Goal: Information Seeking & Learning: Learn about a topic

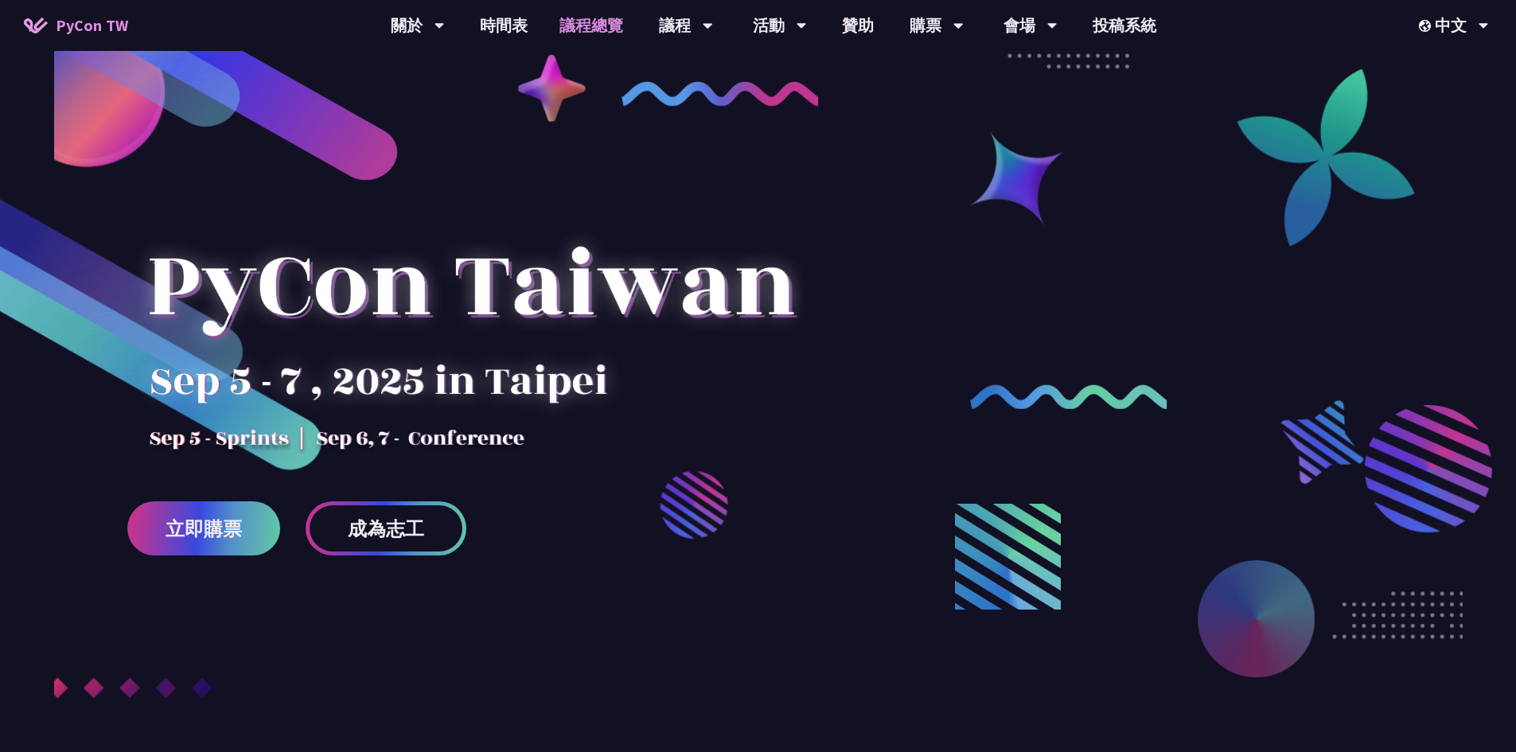
click at [571, 24] on link "議程總覽" at bounding box center [590, 25] width 95 height 51
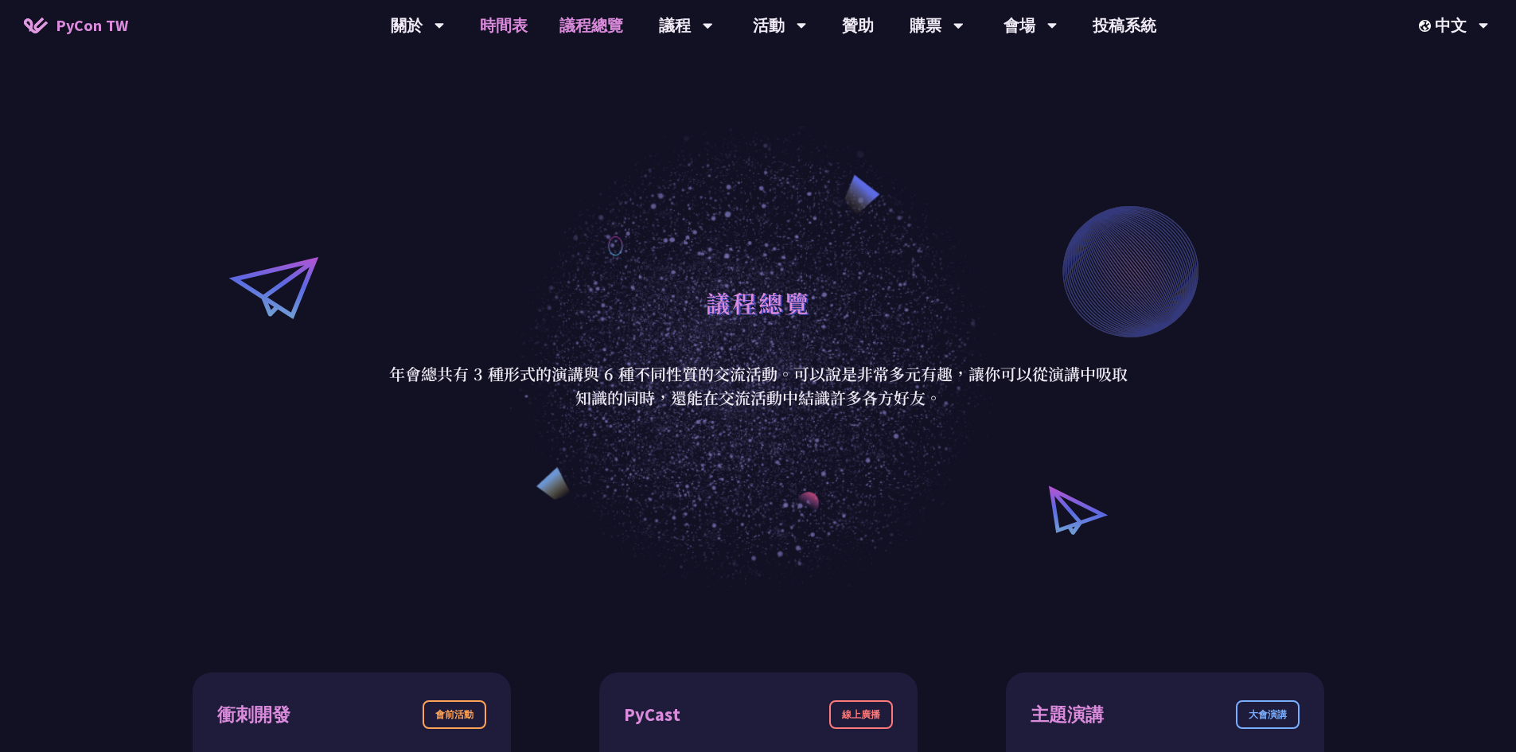
click at [516, 22] on link "時間表" at bounding box center [504, 25] width 80 height 51
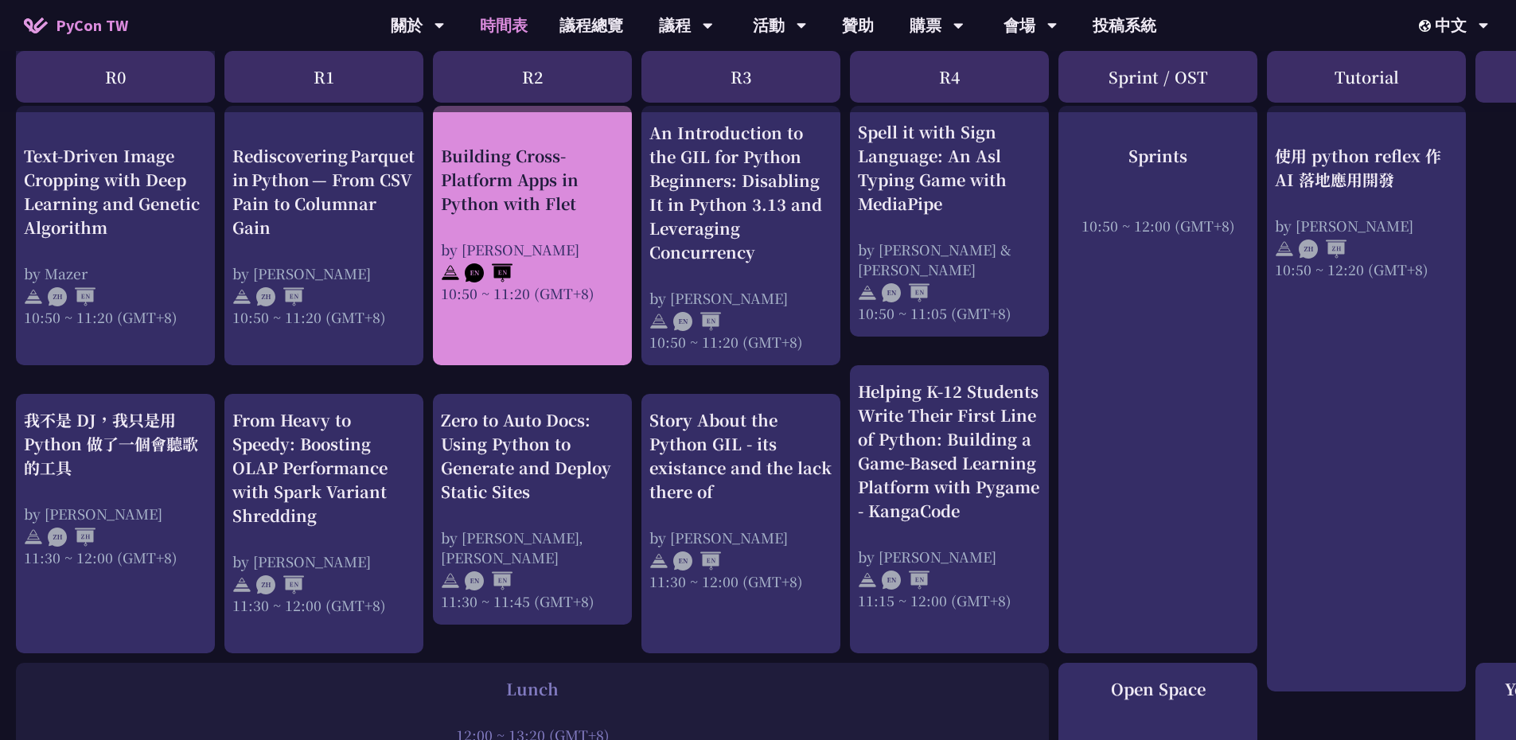
scroll to position [647, 0]
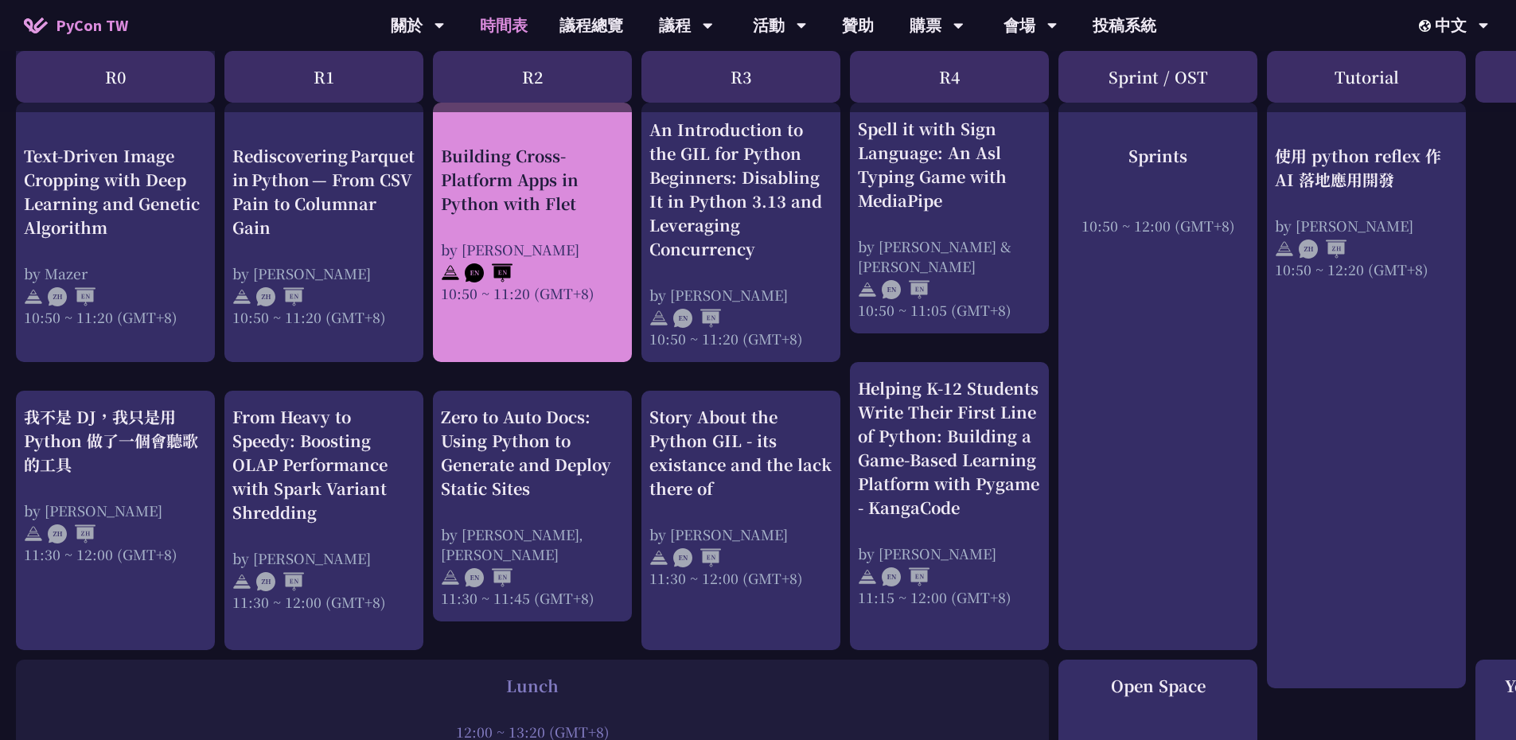
click at [551, 232] on div "Building Cross-Platform Apps in Python with Flet by [PERSON_NAME] 10:50 ~ 11:20…" at bounding box center [532, 222] width 183 height 159
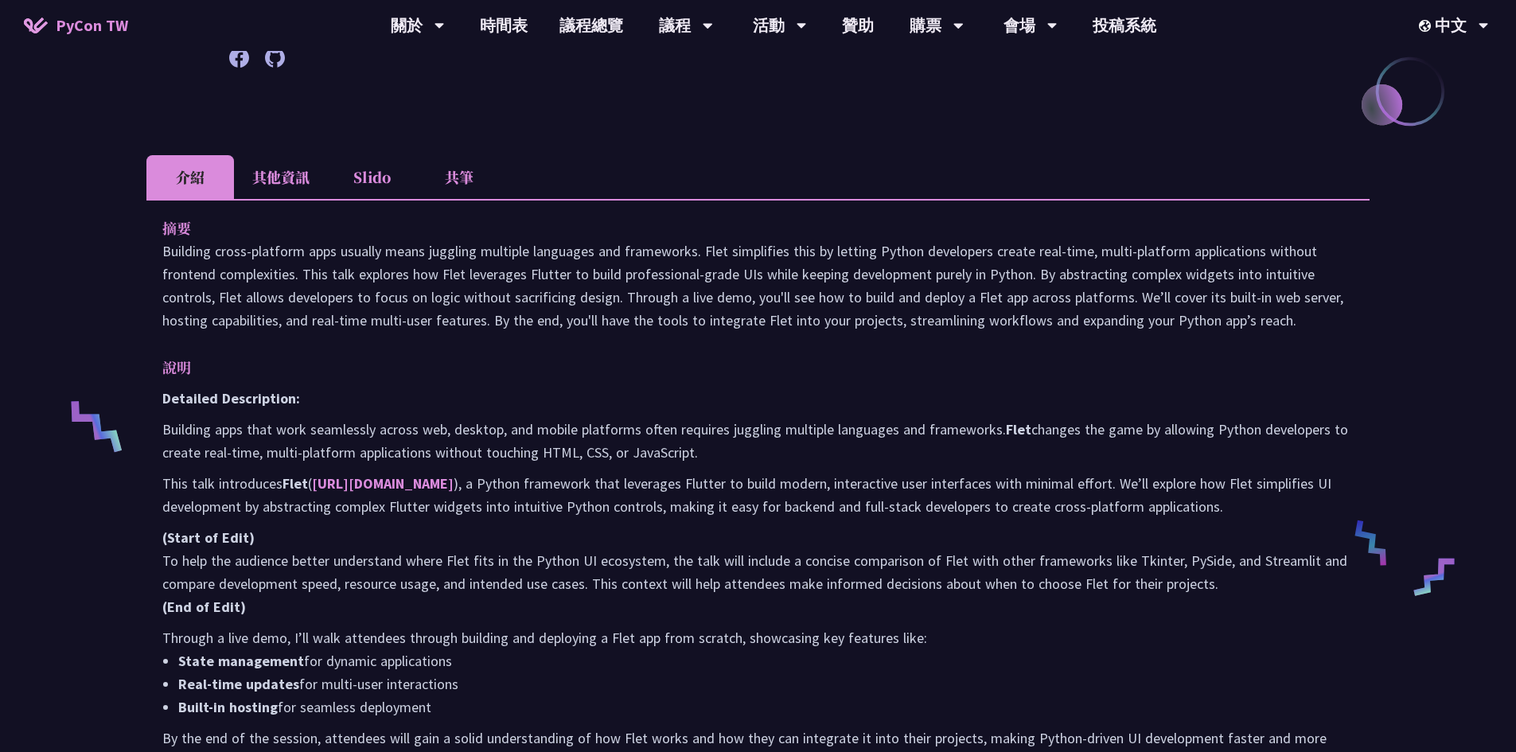
scroll to position [298, 0]
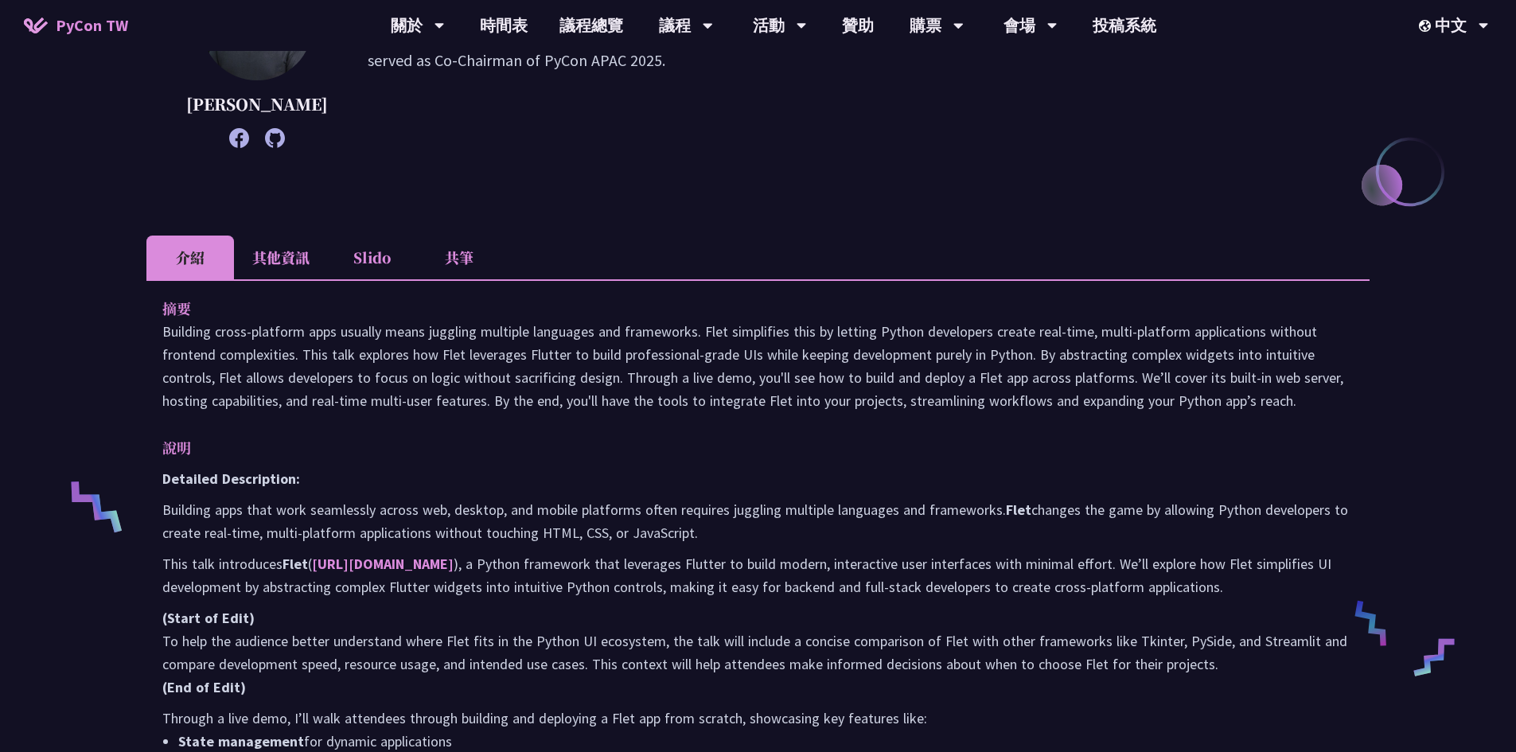
click at [469, 258] on li "共筆" at bounding box center [459, 258] width 88 height 44
